Goal: Navigation & Orientation: Find specific page/section

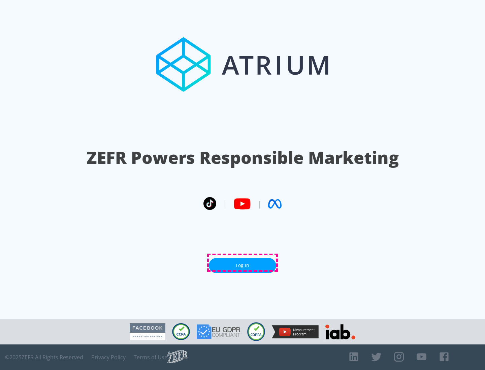
click at [242, 263] on link "Log In" at bounding box center [242, 265] width 67 height 15
